Goal: Find specific page/section: Find specific page/section

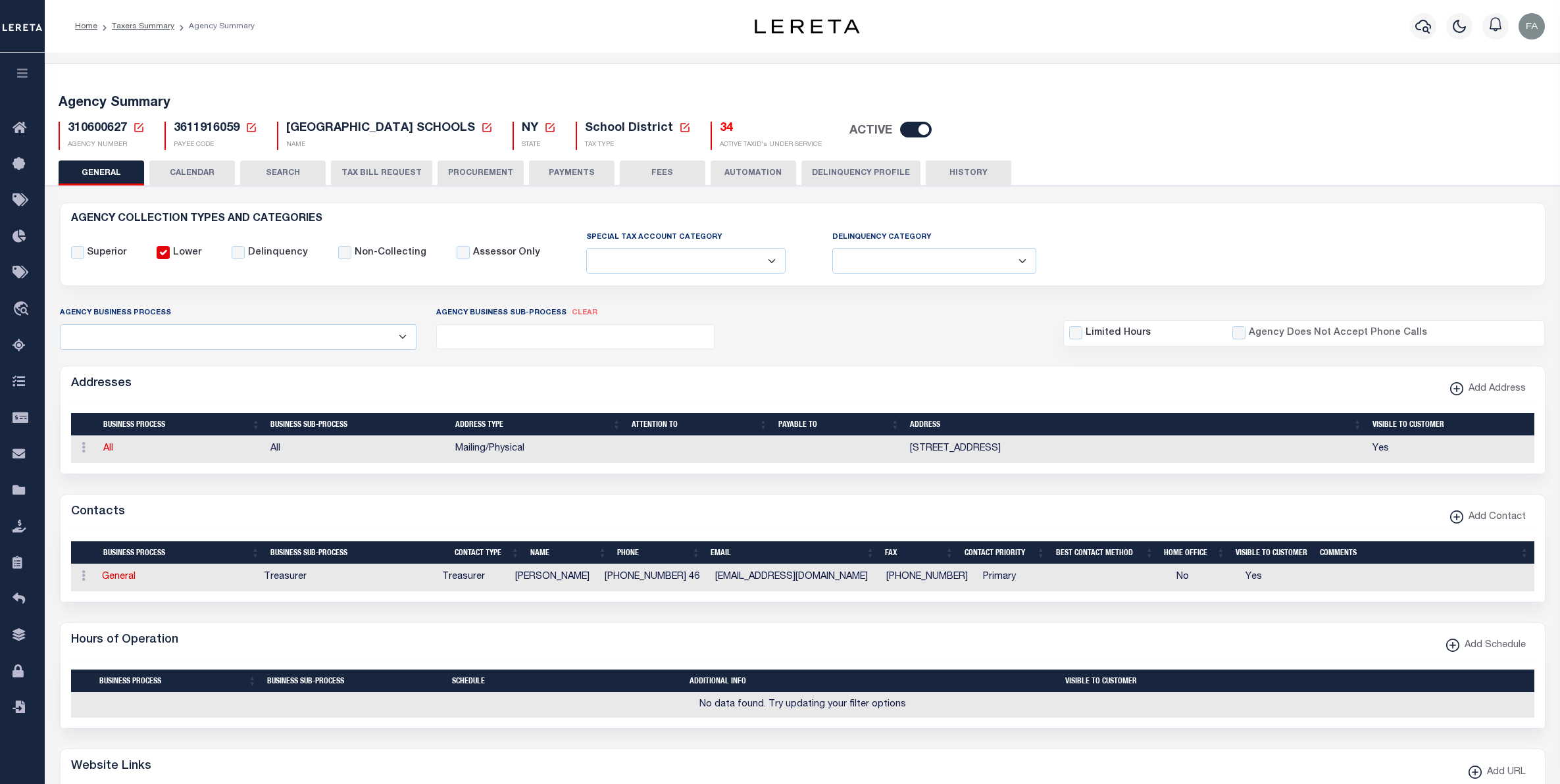
select select
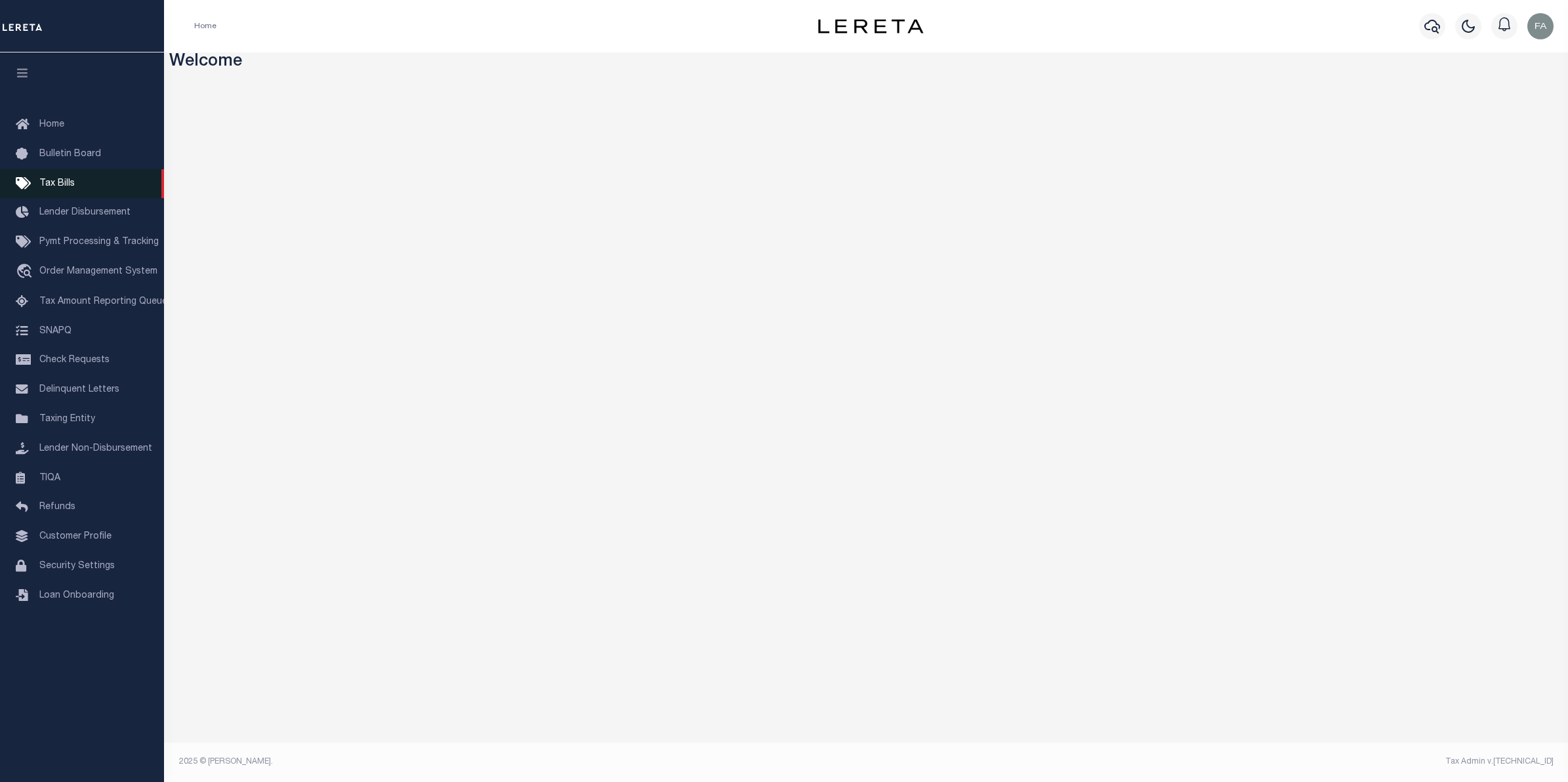
click at [87, 174] on link "Tax Bills" at bounding box center [81, 184] width 164 height 30
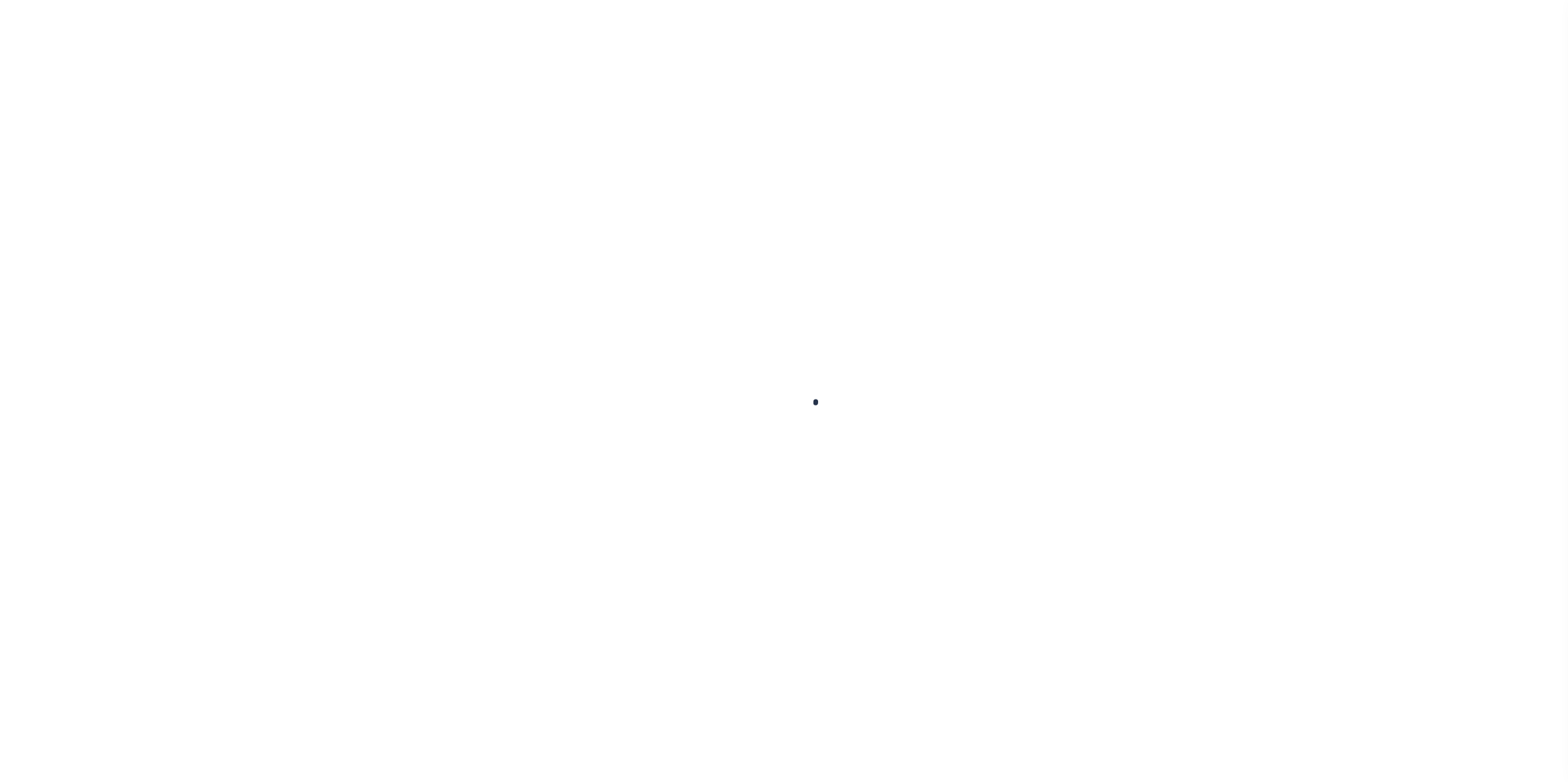
select select
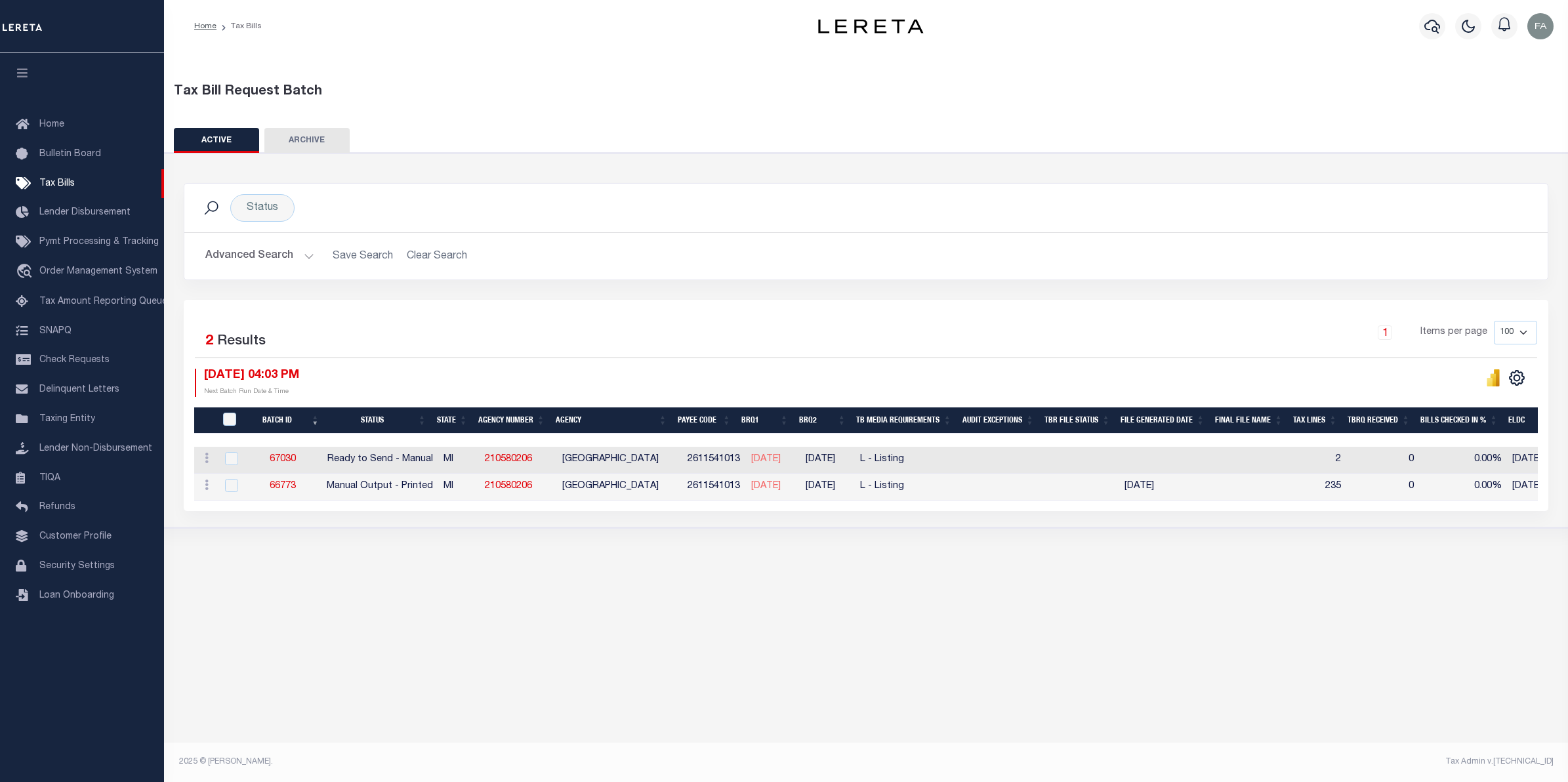
click at [266, 246] on button "Advanced Search" at bounding box center [260, 256] width 109 height 26
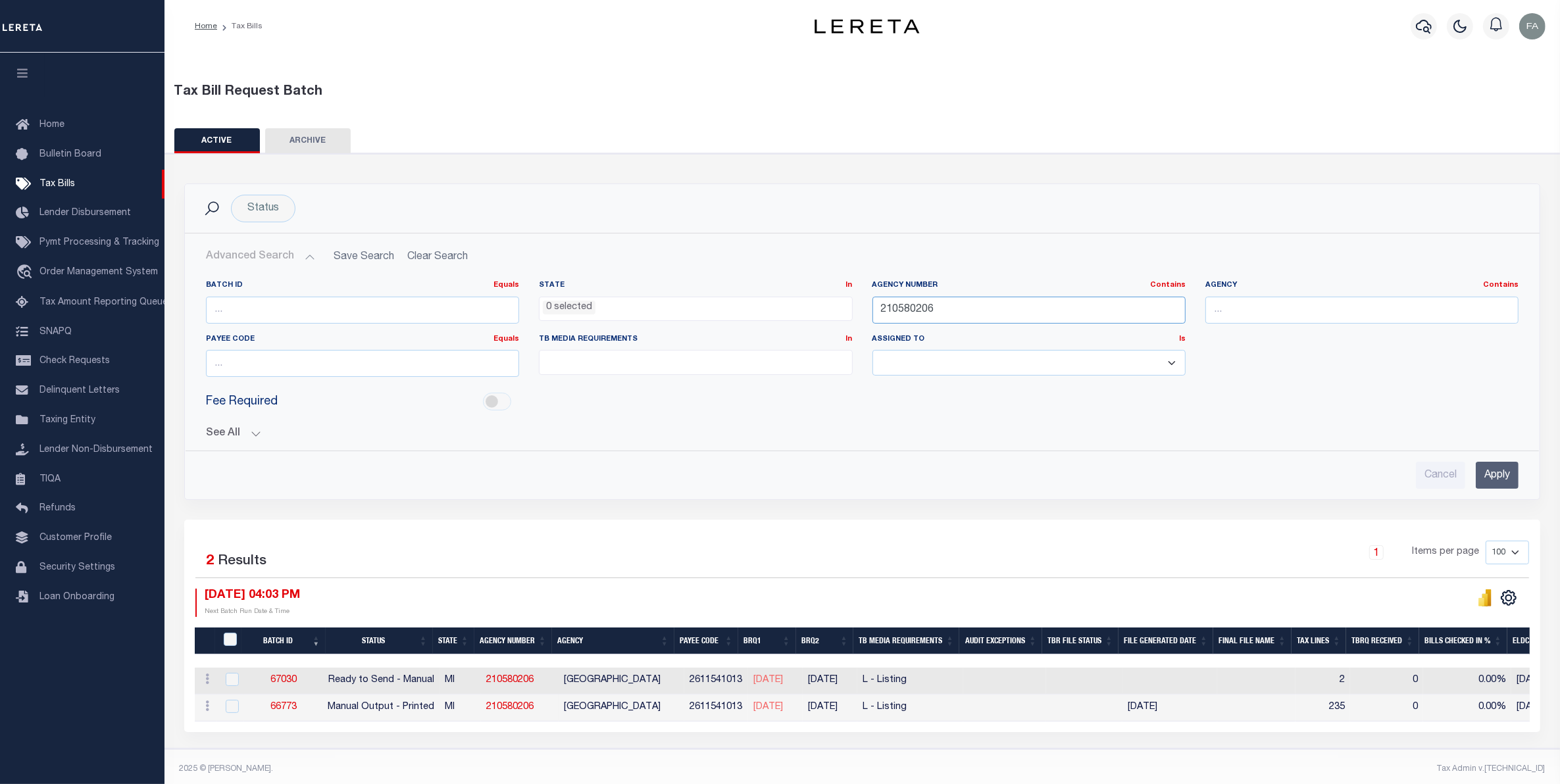
drag, startPoint x: 966, startPoint y: 310, endPoint x: 841, endPoint y: 300, distance: 125.4
click at [841, 300] on div "Batch ID Equals Equals Is Not Equal To Is Greater Than Is Less Than State In In…" at bounding box center [862, 334] width 1332 height 107
click at [233, 418] on div "See All BRQ1 On On After Before Between On On After Is" at bounding box center [862, 428] width 1313 height 23
click at [242, 429] on button "See All" at bounding box center [862, 433] width 1313 height 12
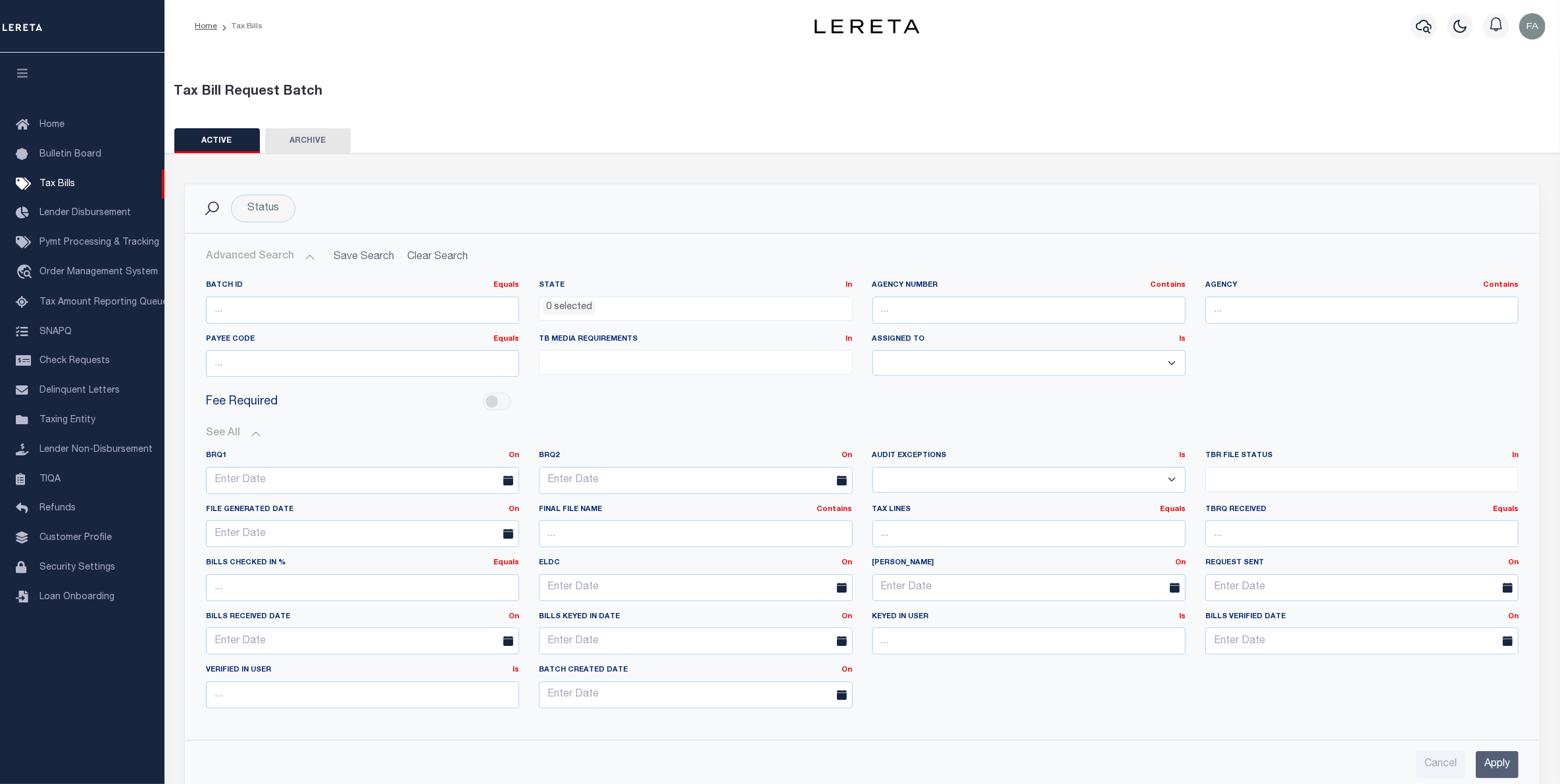
scroll to position [82, 0]
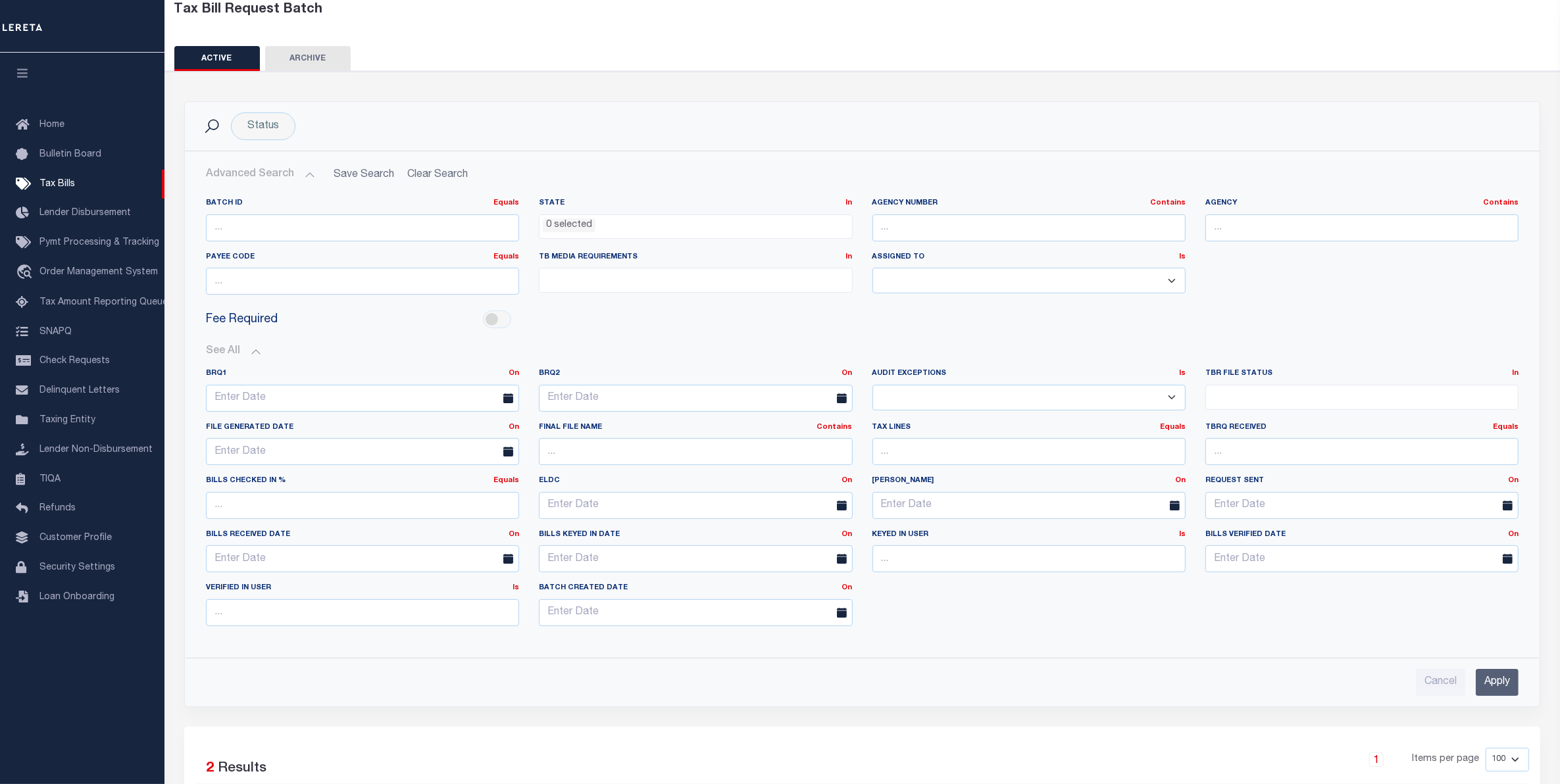
click at [1270, 395] on ul at bounding box center [1362, 394] width 311 height 18
click at [1262, 424] on li "Pending File" at bounding box center [1362, 421] width 311 height 22
select select "1"
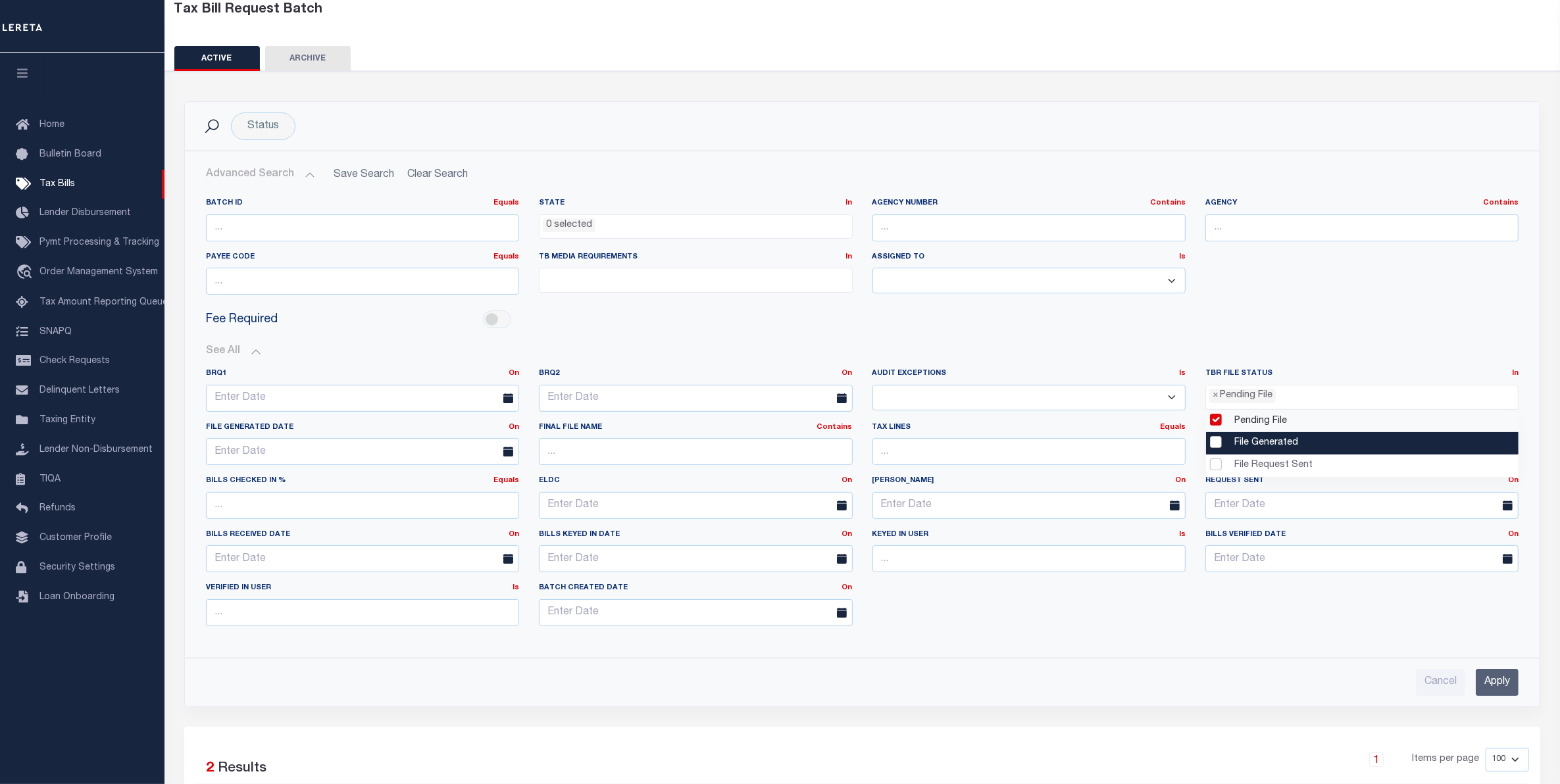
click at [1497, 686] on input "Apply" at bounding box center [1497, 682] width 43 height 27
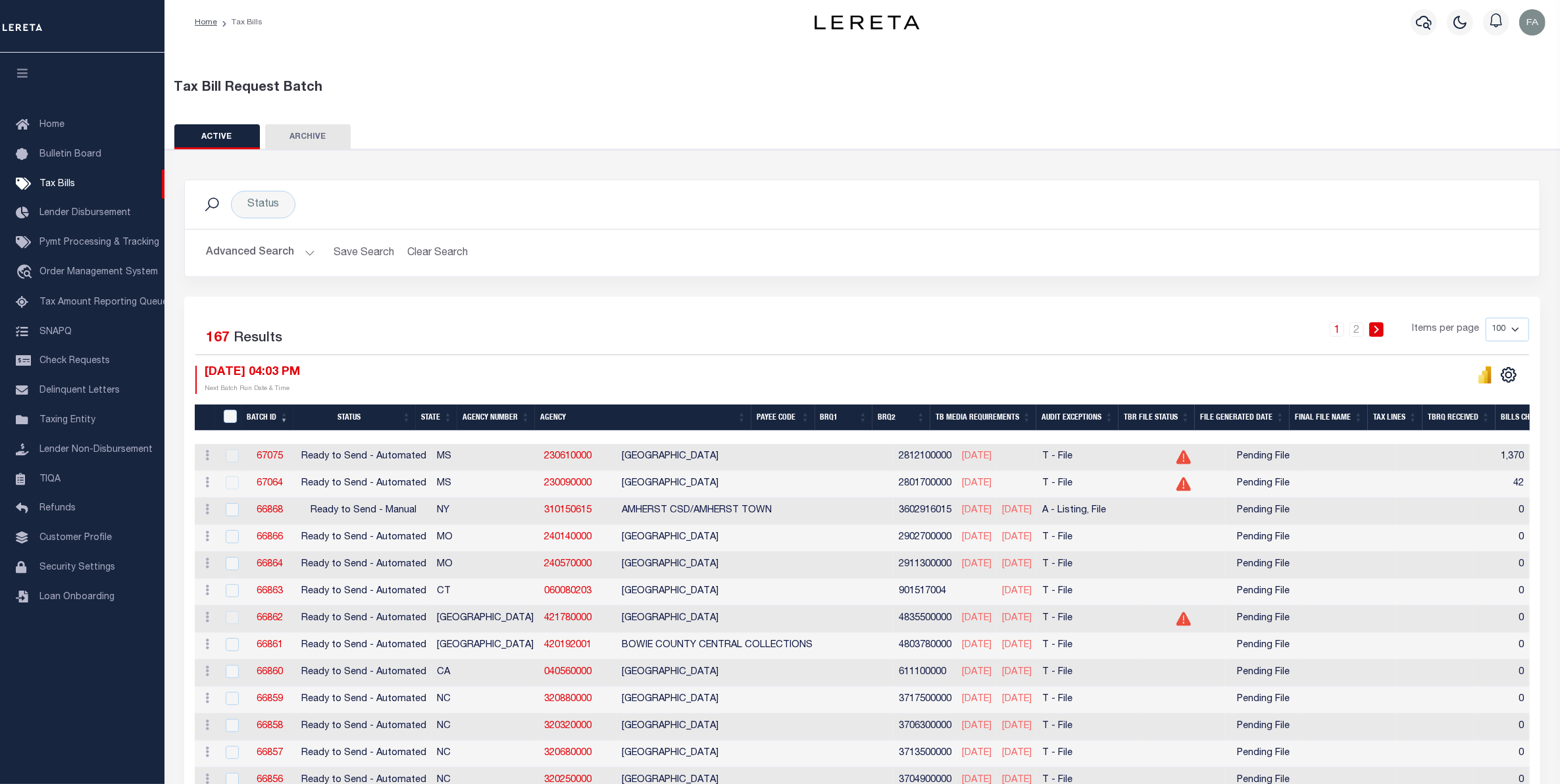
scroll to position [0, 0]
